Goal: Task Accomplishment & Management: Use online tool/utility

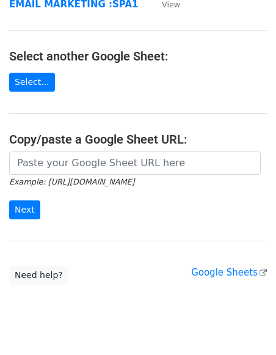
scroll to position [172, 0]
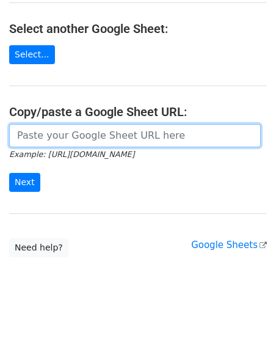
click at [110, 134] on input "url" at bounding box center [135, 135] width 252 height 23
paste input "[URL][DOMAIN_NAME]"
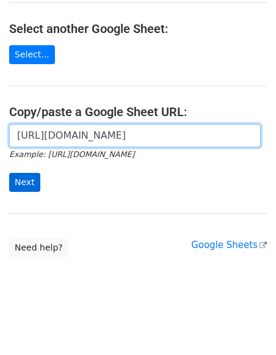
type input "[URL][DOMAIN_NAME]"
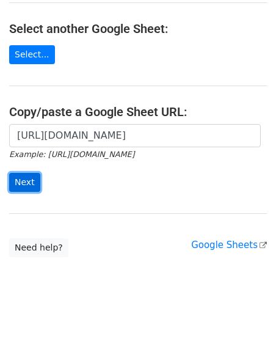
click at [20, 184] on input "Next" at bounding box center [24, 182] width 31 height 19
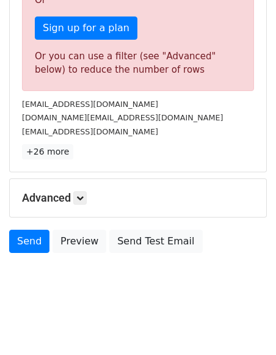
scroll to position [432, 0]
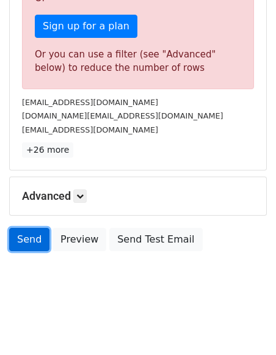
click at [17, 241] on link "Send" at bounding box center [29, 239] width 40 height 23
